Goal: Task Accomplishment & Management: Manage account settings

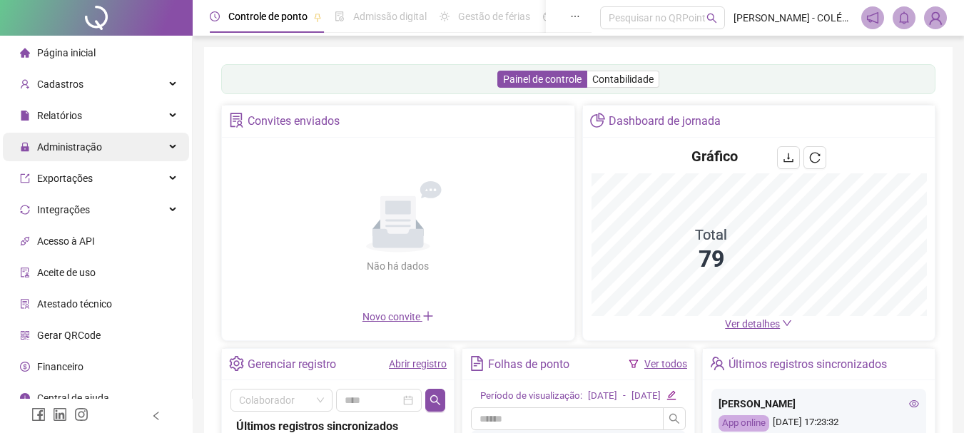
click at [81, 148] on span "Administração" at bounding box center [69, 146] width 65 height 11
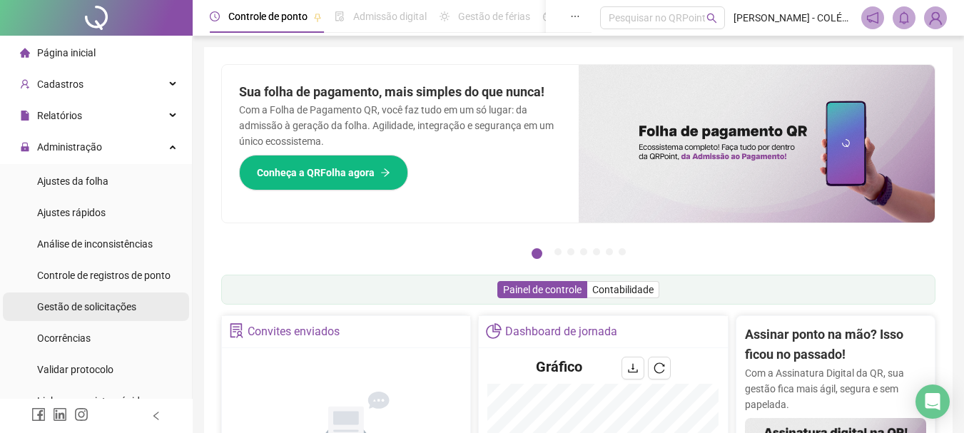
click at [82, 310] on span "Gestão de solicitações" at bounding box center [86, 306] width 99 height 11
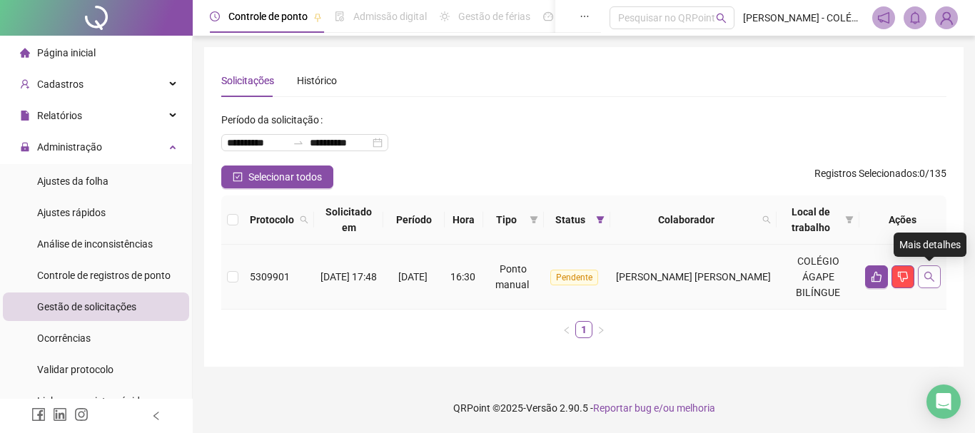
click at [930, 276] on icon "search" at bounding box center [928, 276] width 11 height 11
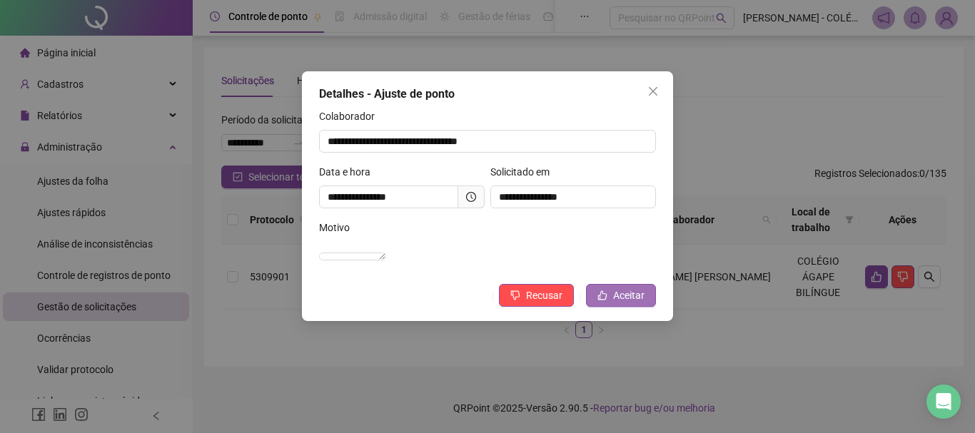
click at [624, 303] on span "Aceitar" at bounding box center [628, 296] width 31 height 16
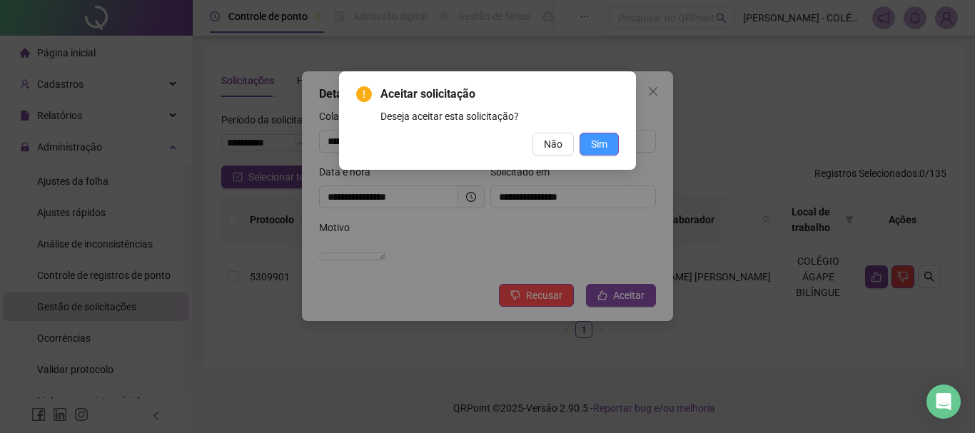
click at [598, 149] on span "Sim" at bounding box center [599, 144] width 16 height 16
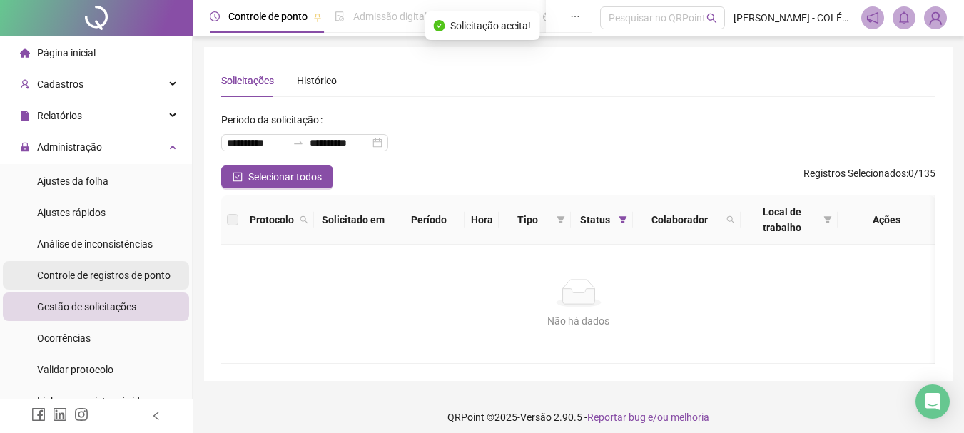
click at [116, 276] on span "Controle de registros de ponto" at bounding box center [103, 275] width 133 height 11
